Goal: Transaction & Acquisition: Obtain resource

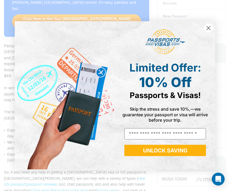
click at [207, 33] on circle "Close dialog" at bounding box center [208, 28] width 9 height 9
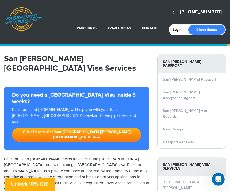
click at [101, 53] on link "India Visa Services" at bounding box center [108, 53] width 58 height 13
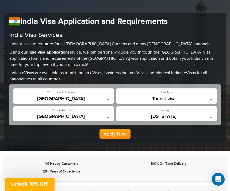
scroll to position [42, 0]
click at [71, 98] on span "[GEOGRAPHIC_DATA]" at bounding box center [63, 98] width 95 height 5
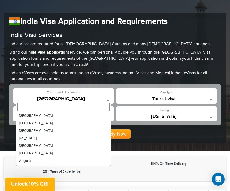
scroll to position [742, 0]
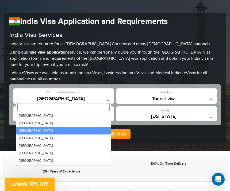
click at [140, 165] on div "1M Happy Customers 100% On Time Delivery 25+ Years of Experience" at bounding box center [115, 168] width 222 height 25
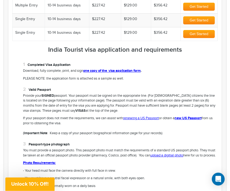
scroll to position [306, 0]
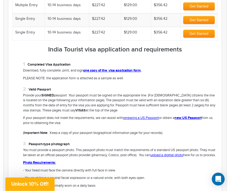
click at [172, 166] on li "Passport-type photograph You must provide a passport photo. This passport photo…" at bounding box center [120, 187] width 195 height 92
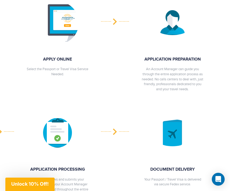
scroll to position [743, 0]
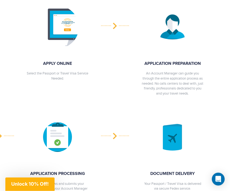
click at [91, 30] on div at bounding box center [57, 27] width 107 height 51
click at [65, 32] on img at bounding box center [57, 27] width 43 height 43
click at [119, 29] on div at bounding box center [172, 27] width 107 height 51
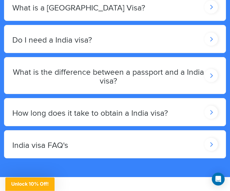
scroll to position [1003, 0]
click at [209, 113] on icon at bounding box center [211, 111] width 13 height 13
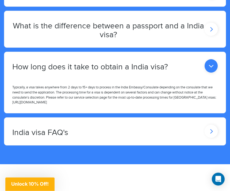
scroll to position [1052, 0]
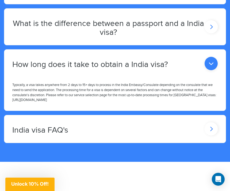
click at [210, 128] on icon at bounding box center [211, 128] width 13 height 13
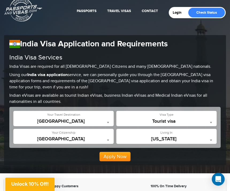
scroll to position [0, 0]
